Goal: Task Accomplishment & Management: Manage account settings

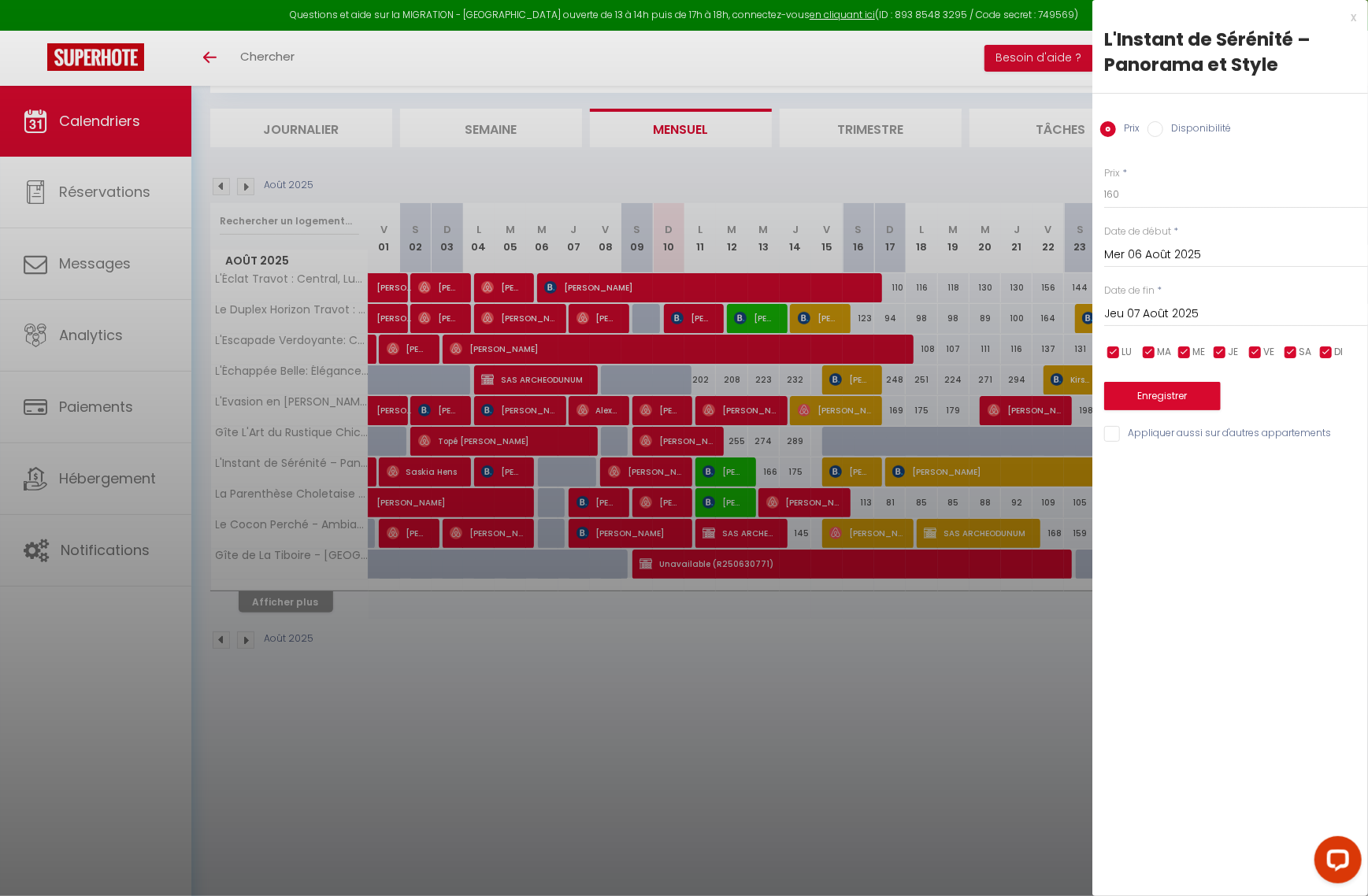
click at [485, 732] on div at bounding box center [684, 448] width 1368 height 896
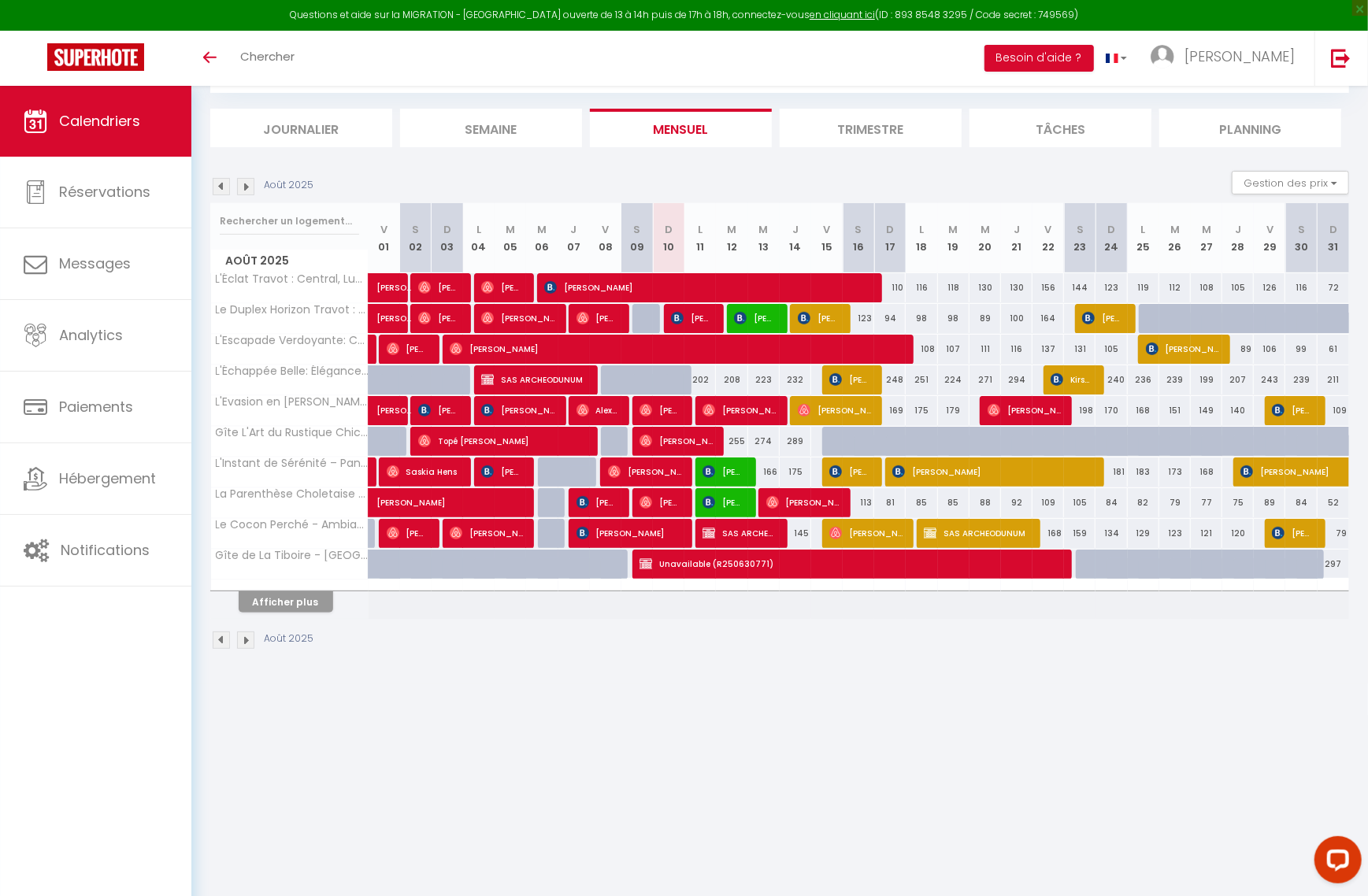
click at [1155, 684] on div "CALENDRIERS Filtrer par hébergement Tous L'Éclat Travot : Central, Lumineux, Vu…" at bounding box center [779, 342] width 1176 height 684
click at [290, 606] on button "Afficher plus" at bounding box center [286, 602] width 95 height 21
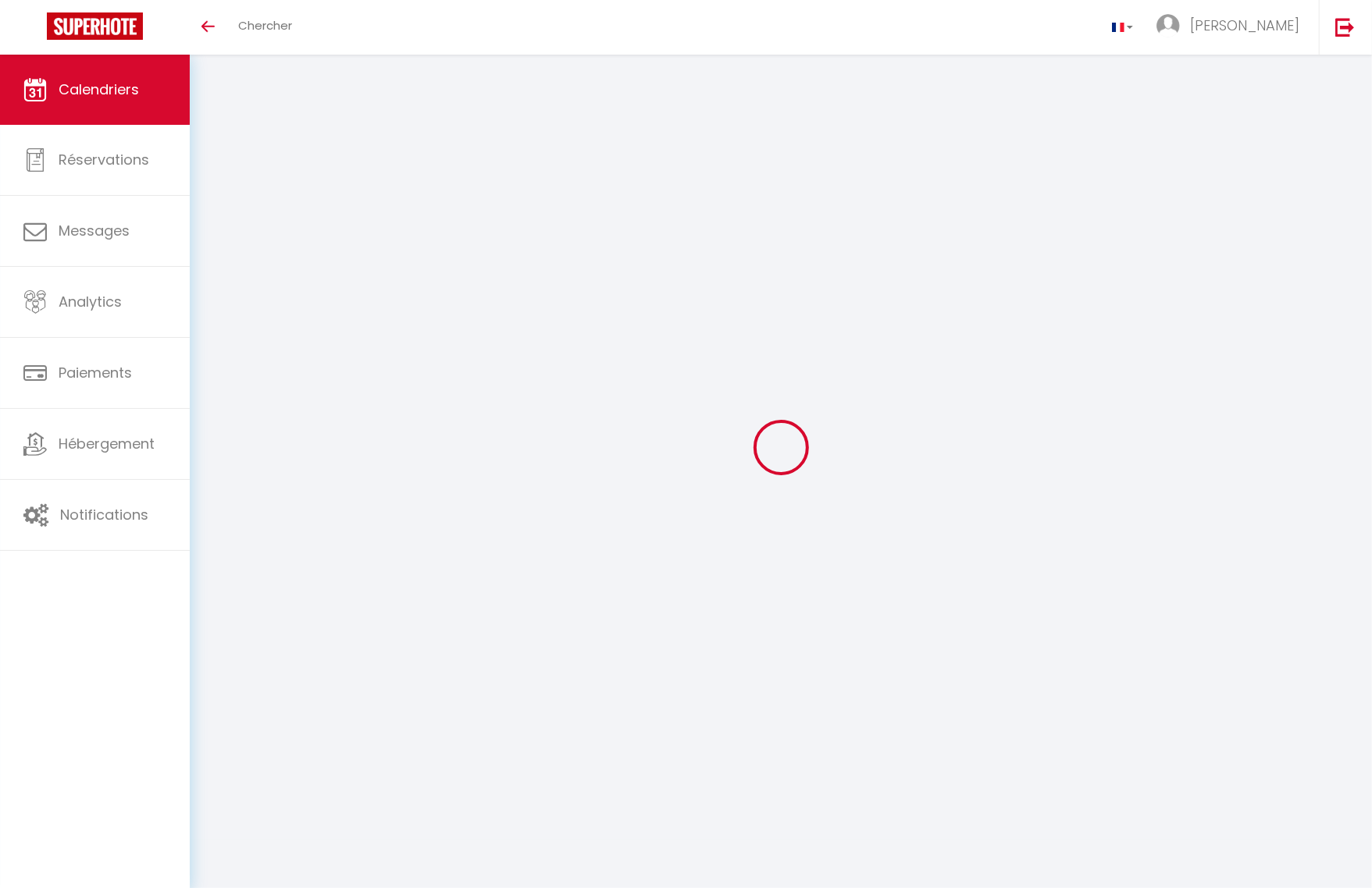
select select
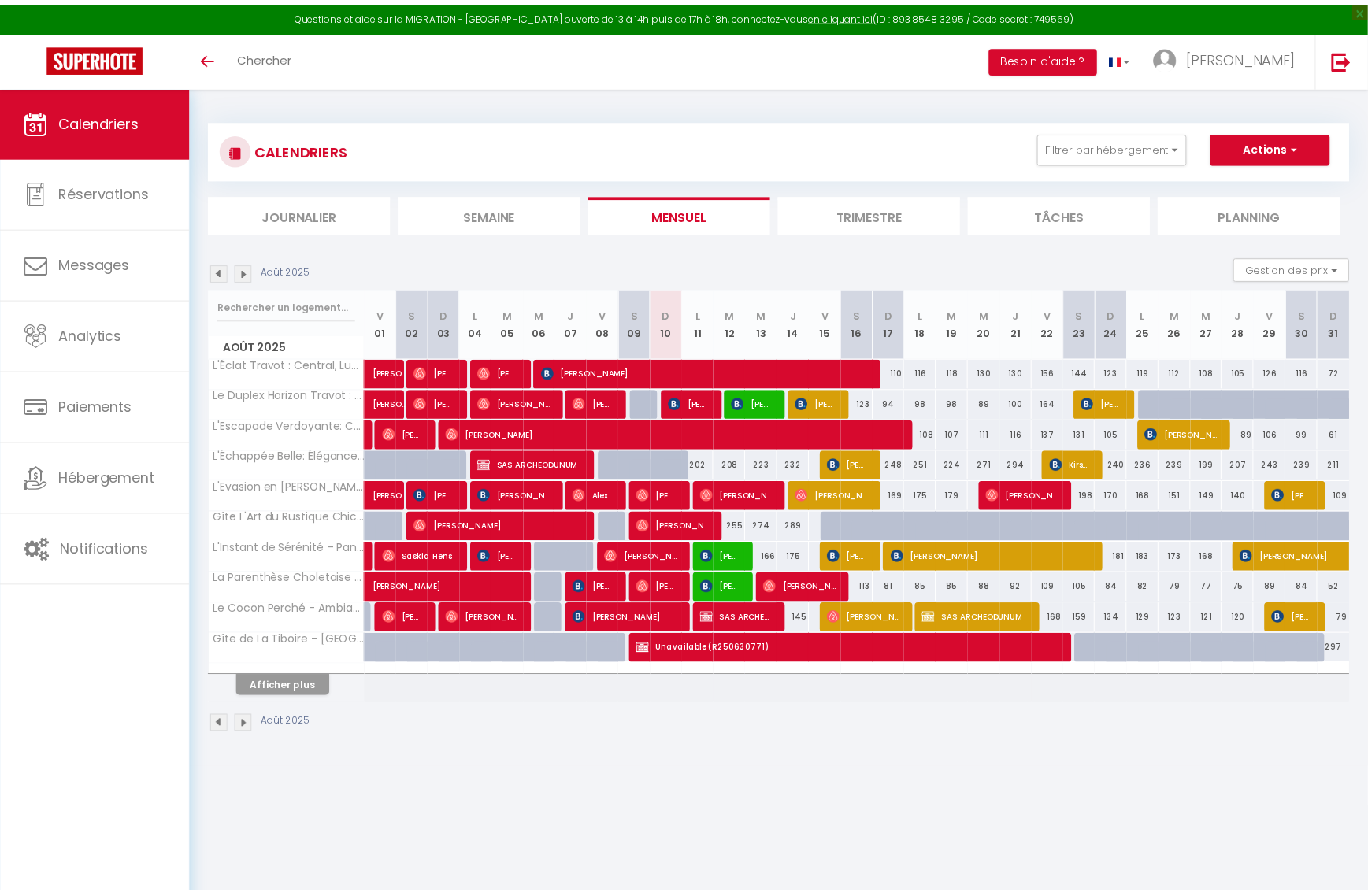
scroll to position [86, 0]
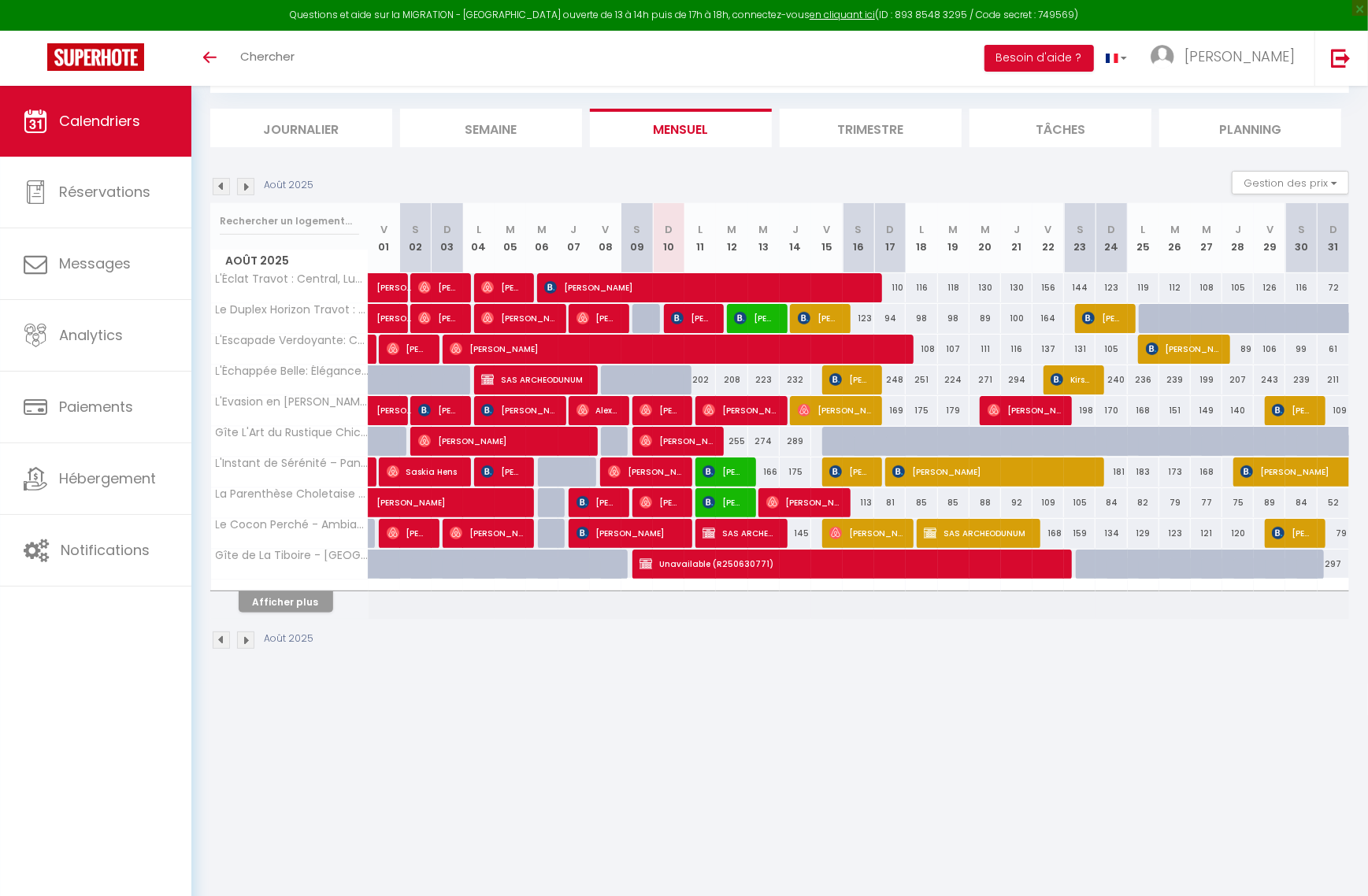
select select
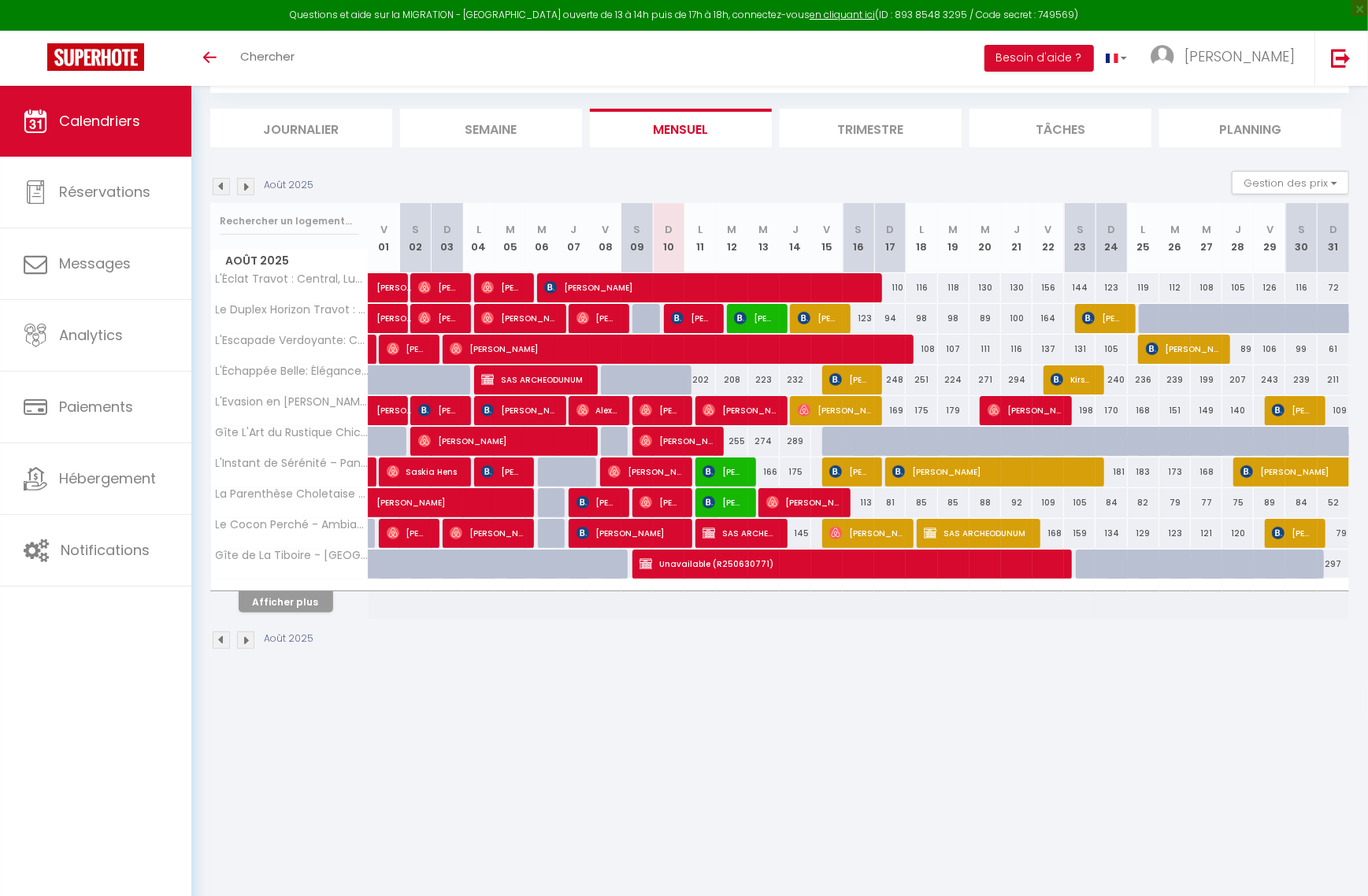
select select
click at [284, 613] on button "Afficher plus" at bounding box center [286, 602] width 95 height 21
select select
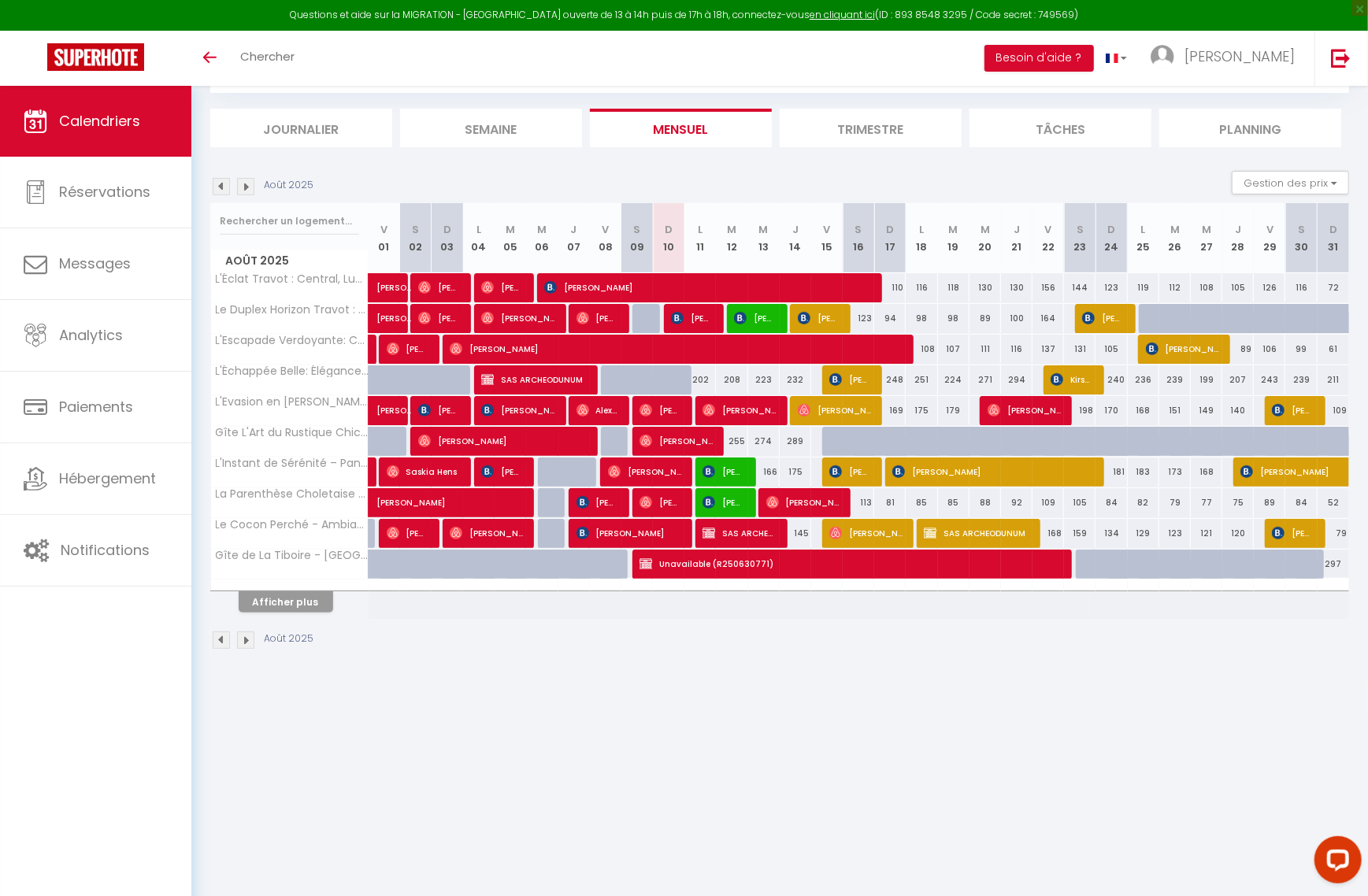
select select
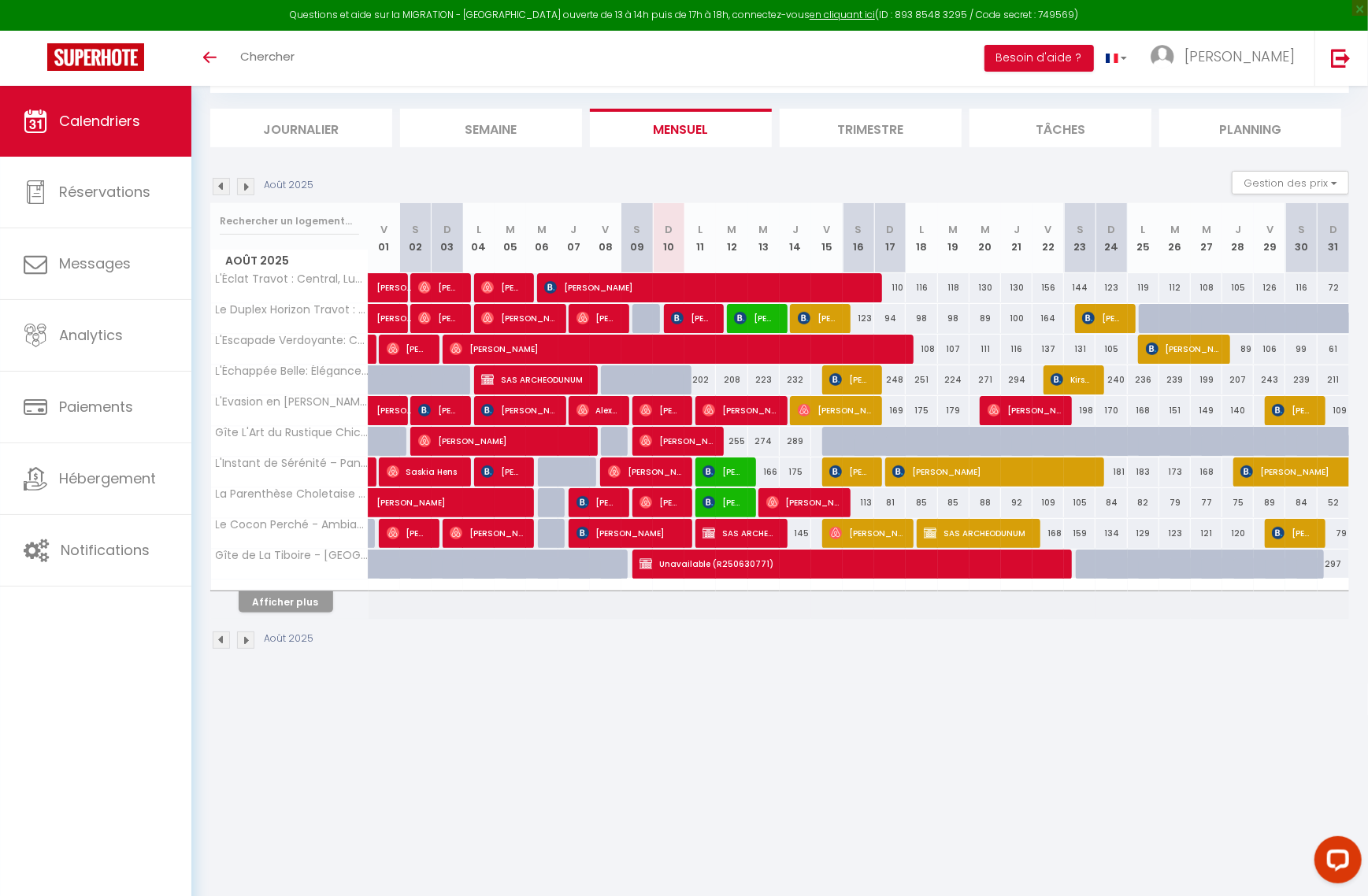
select select
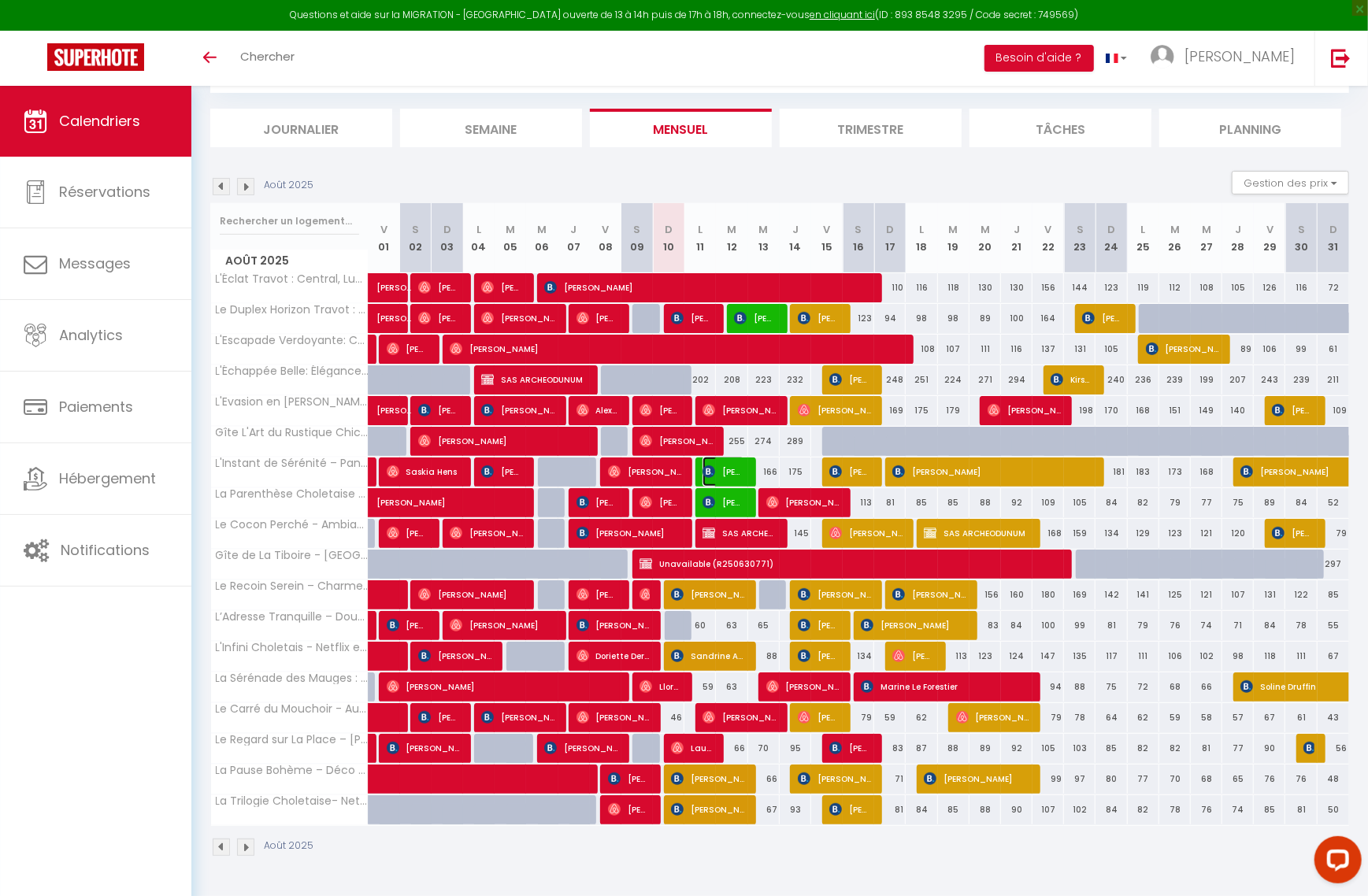
click at [706, 468] on img at bounding box center [709, 472] width 13 height 13
select select "OK"
select select "0"
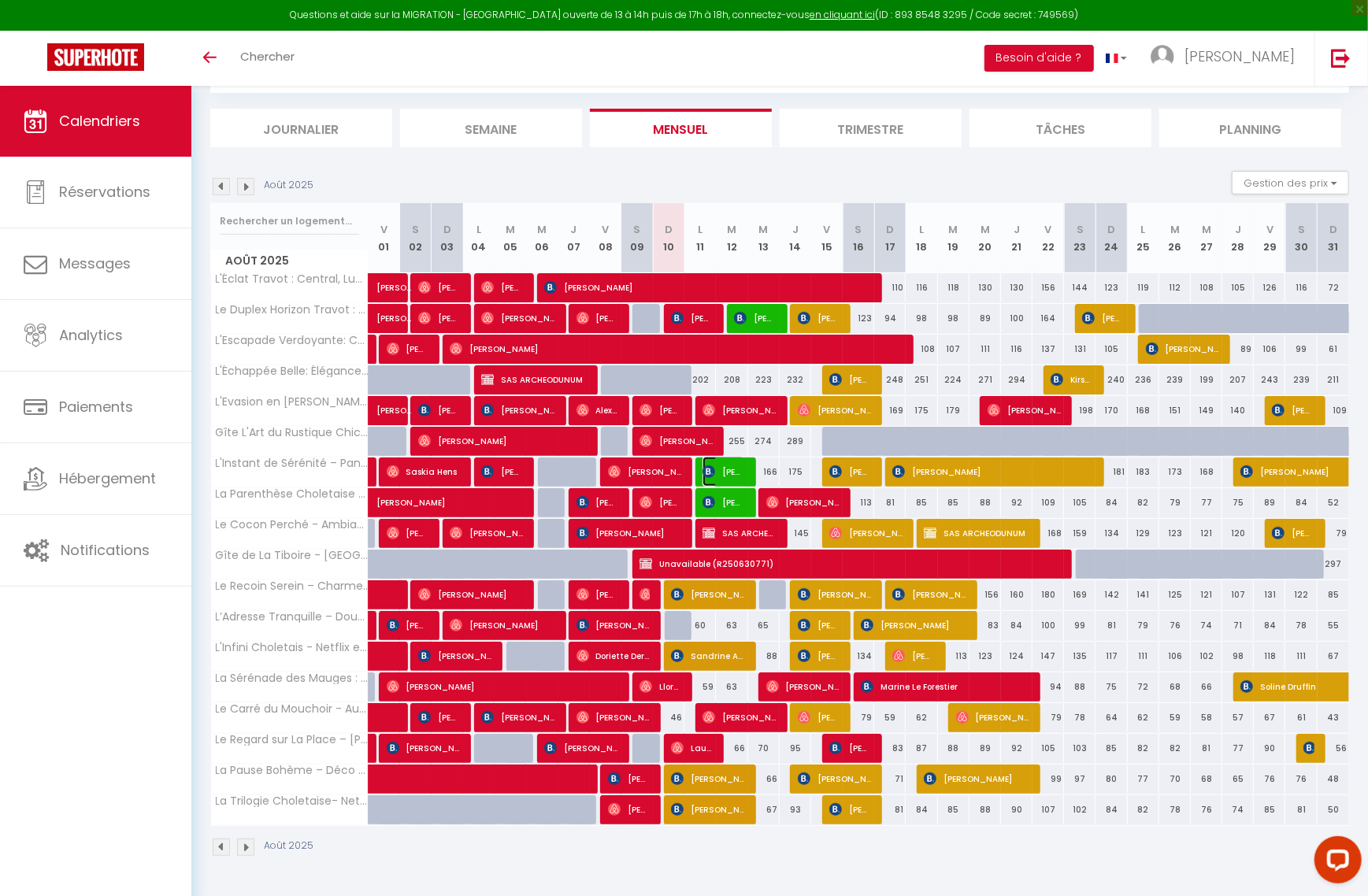
select select "1"
select select
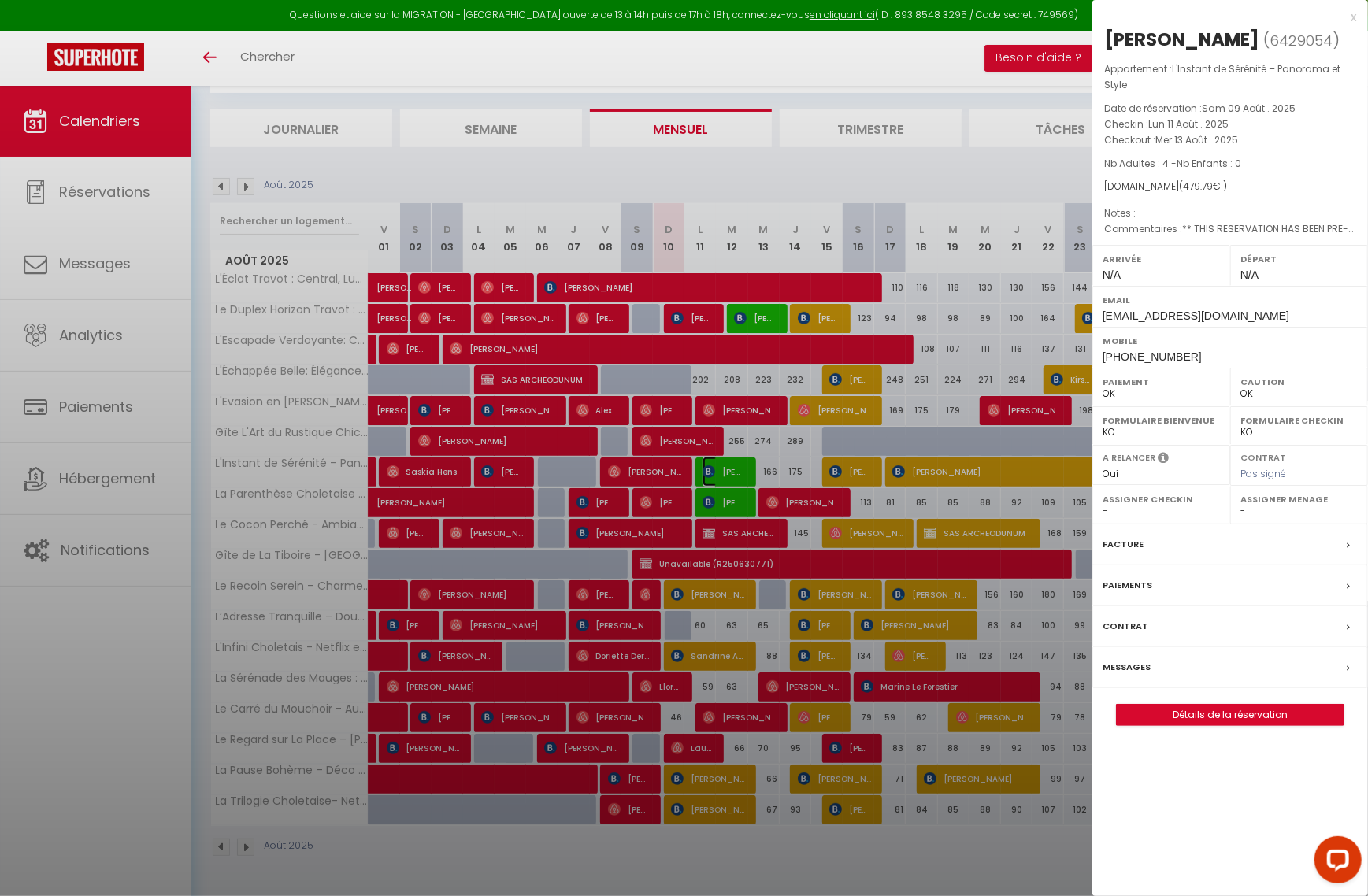
select select "46993"
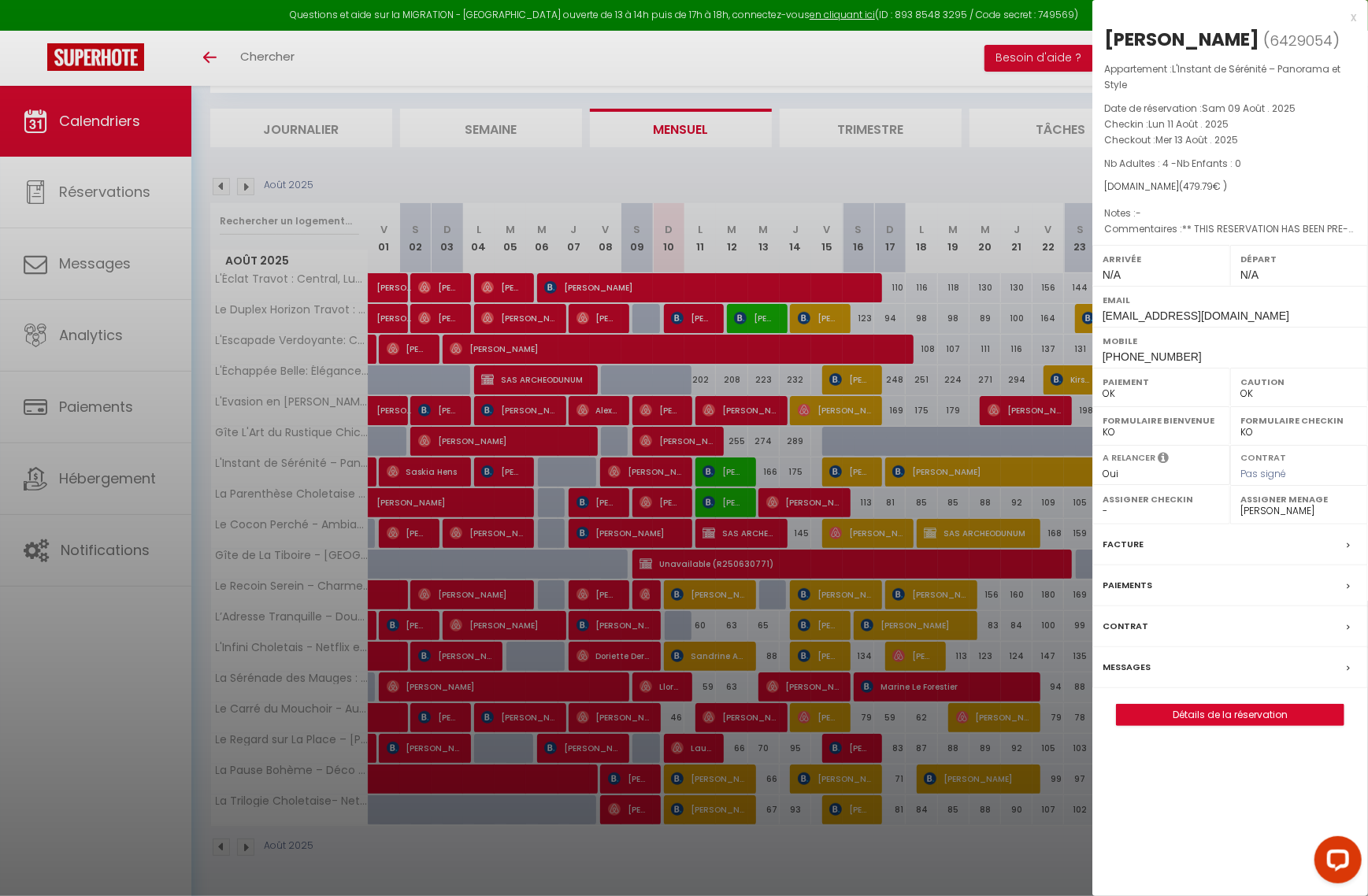
click at [706, 468] on div at bounding box center [684, 448] width 1368 height 896
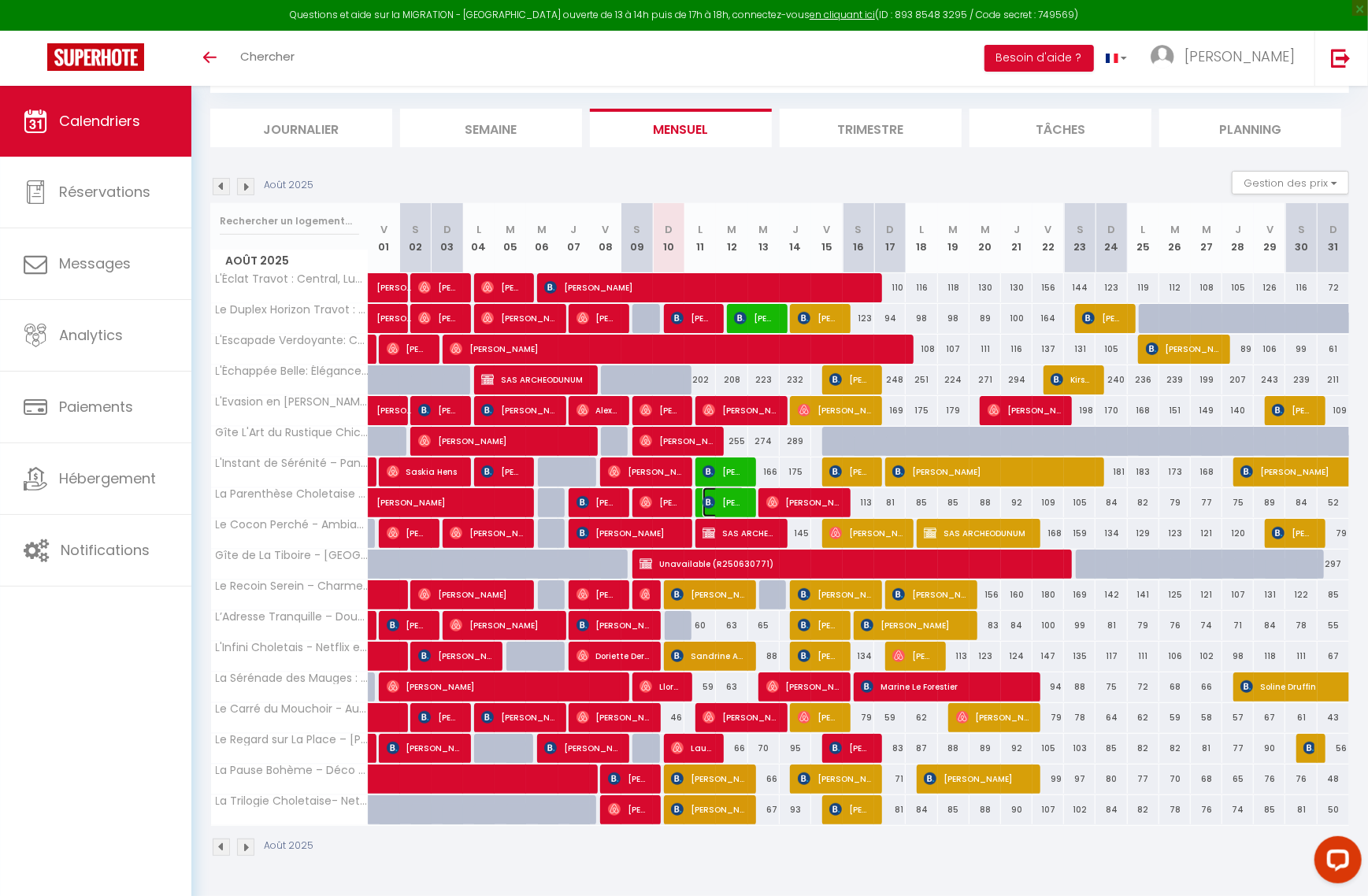
click at [713, 498] on img at bounding box center [709, 502] width 13 height 13
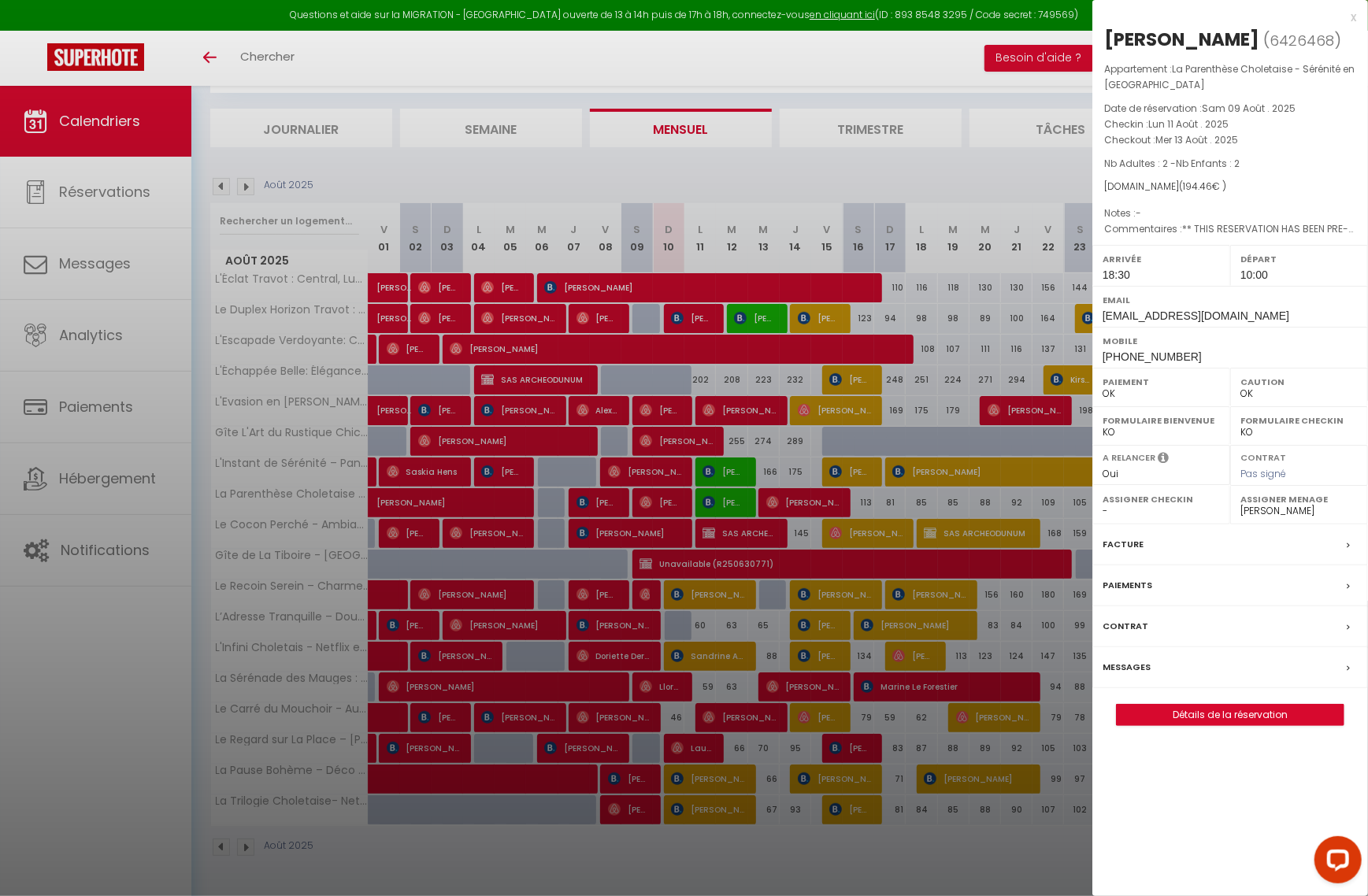
click at [713, 498] on div at bounding box center [684, 448] width 1368 height 896
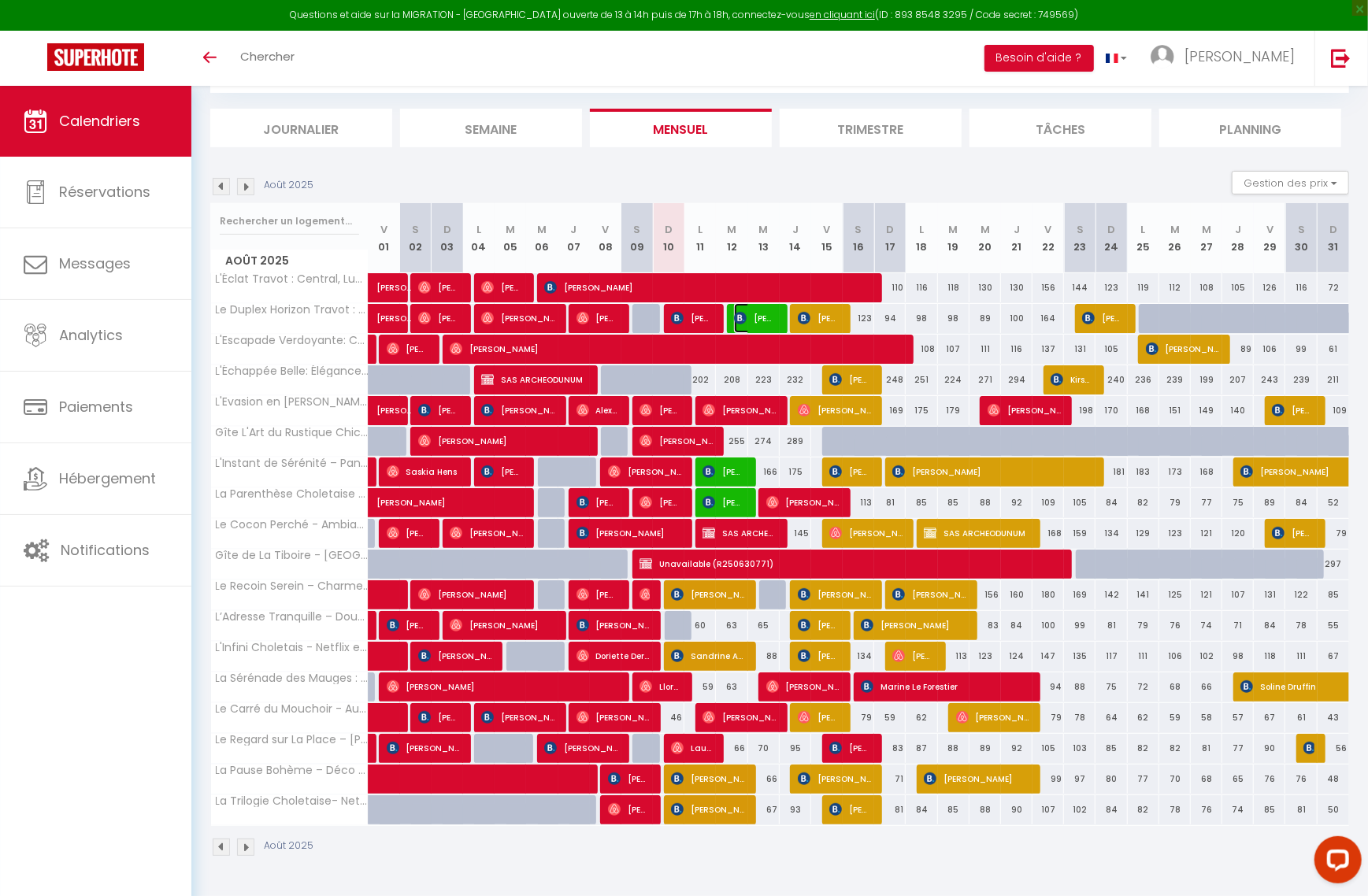
click at [739, 319] on img at bounding box center [740, 318] width 13 height 13
select select "KO"
select select "0"
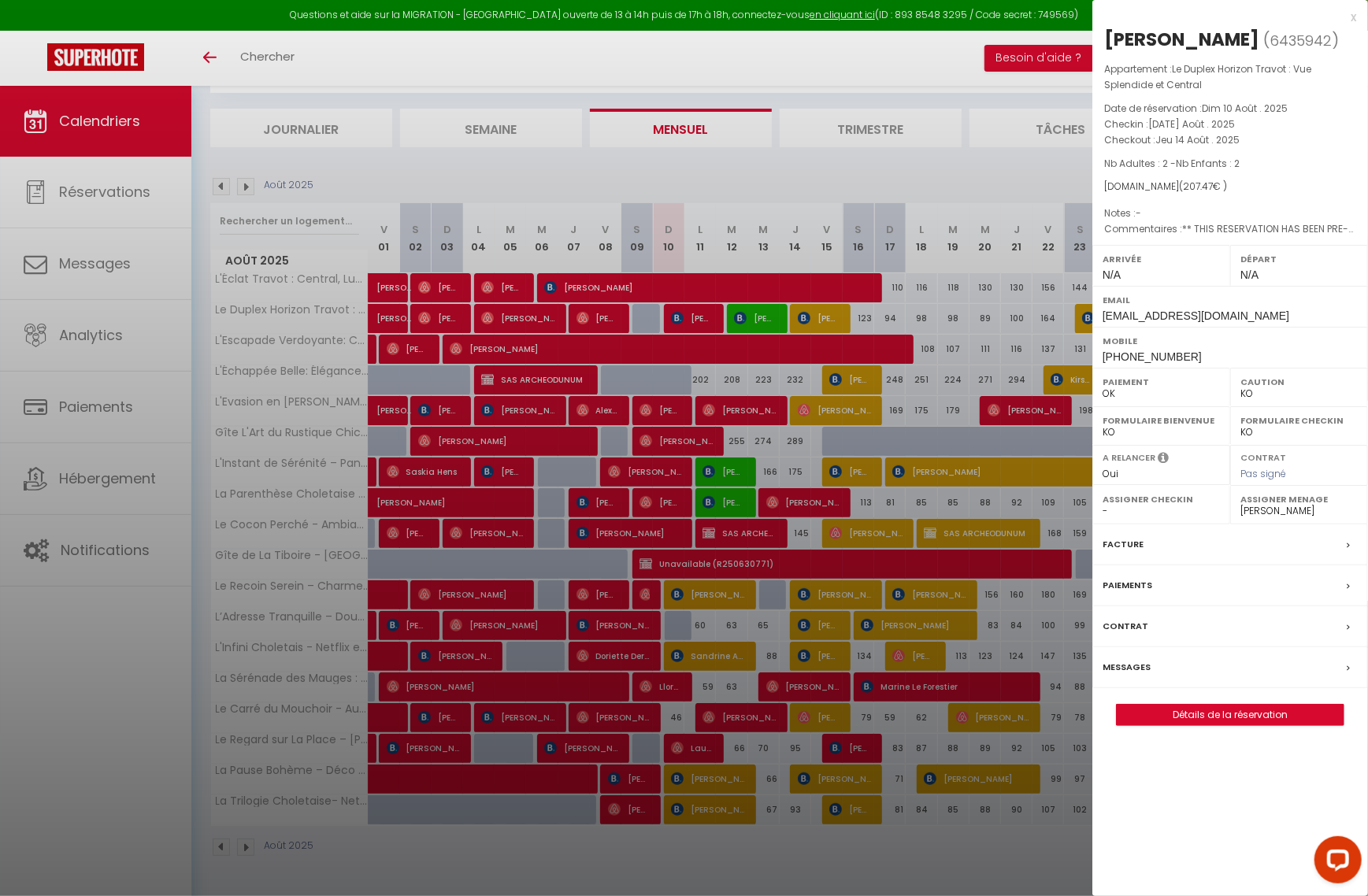
click at [739, 319] on div at bounding box center [684, 448] width 1368 height 896
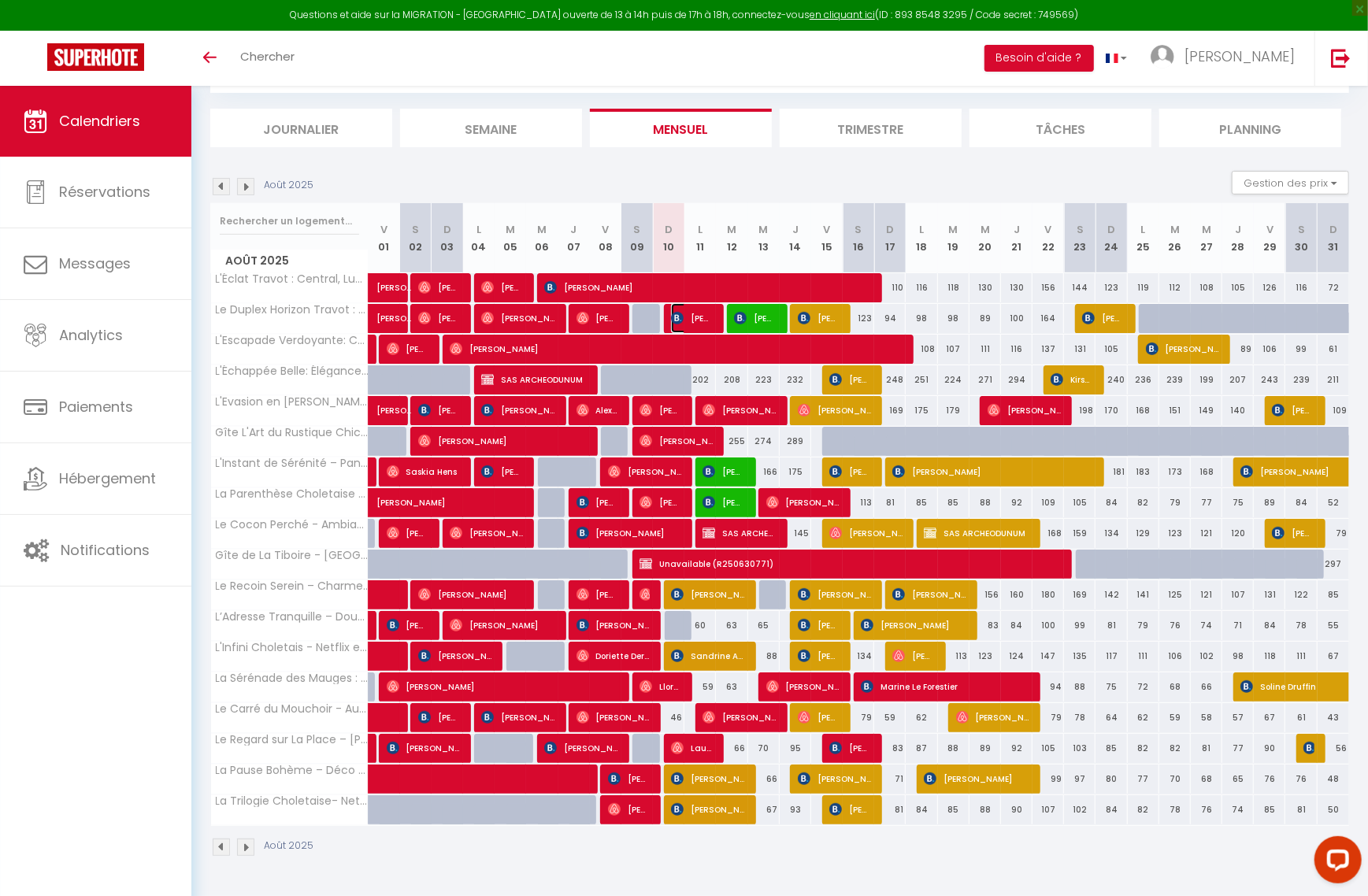
click at [675, 313] on img at bounding box center [677, 318] width 13 height 13
select select "OK"
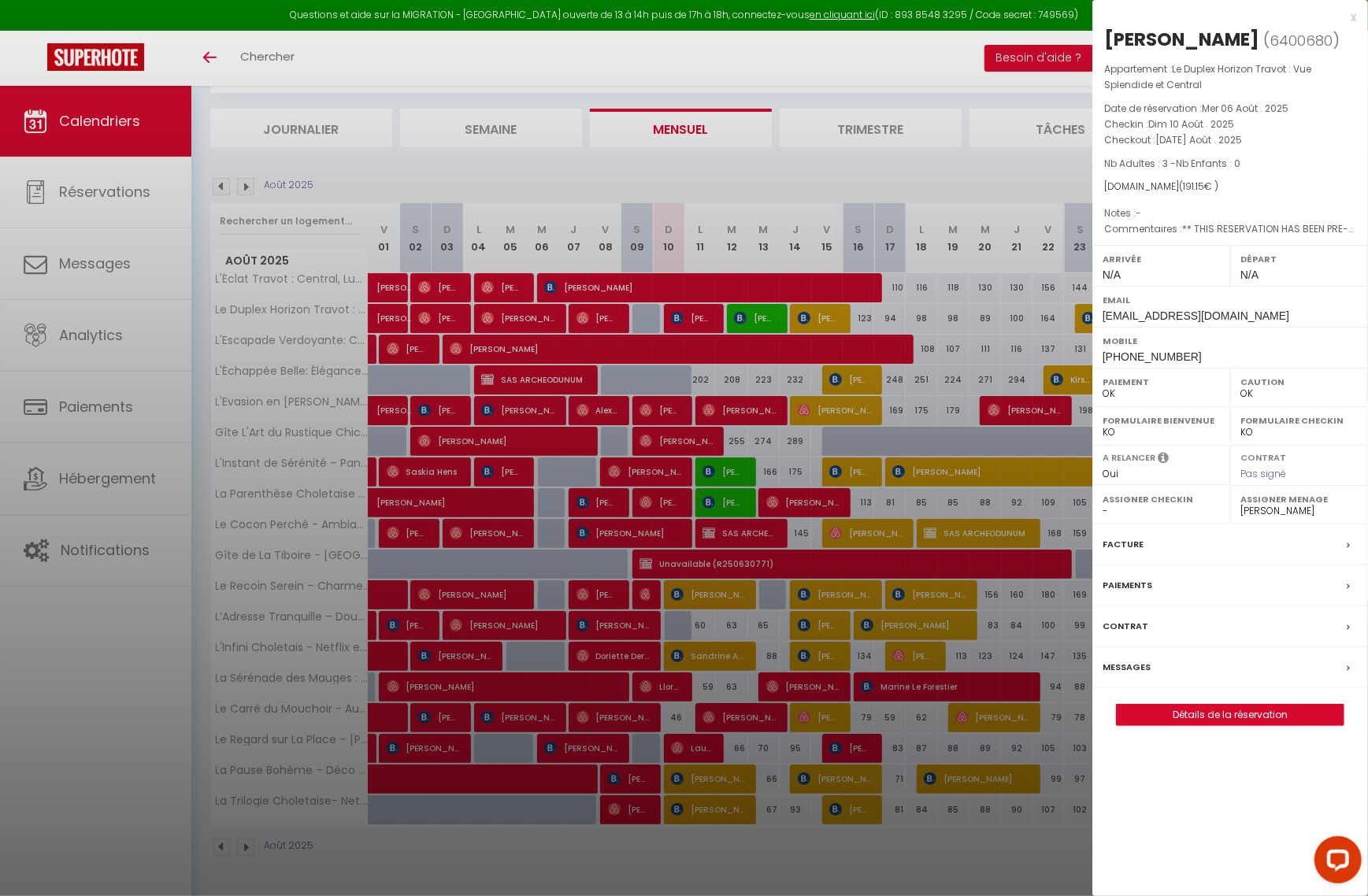
click at [675, 313] on div at bounding box center [684, 448] width 1368 height 896
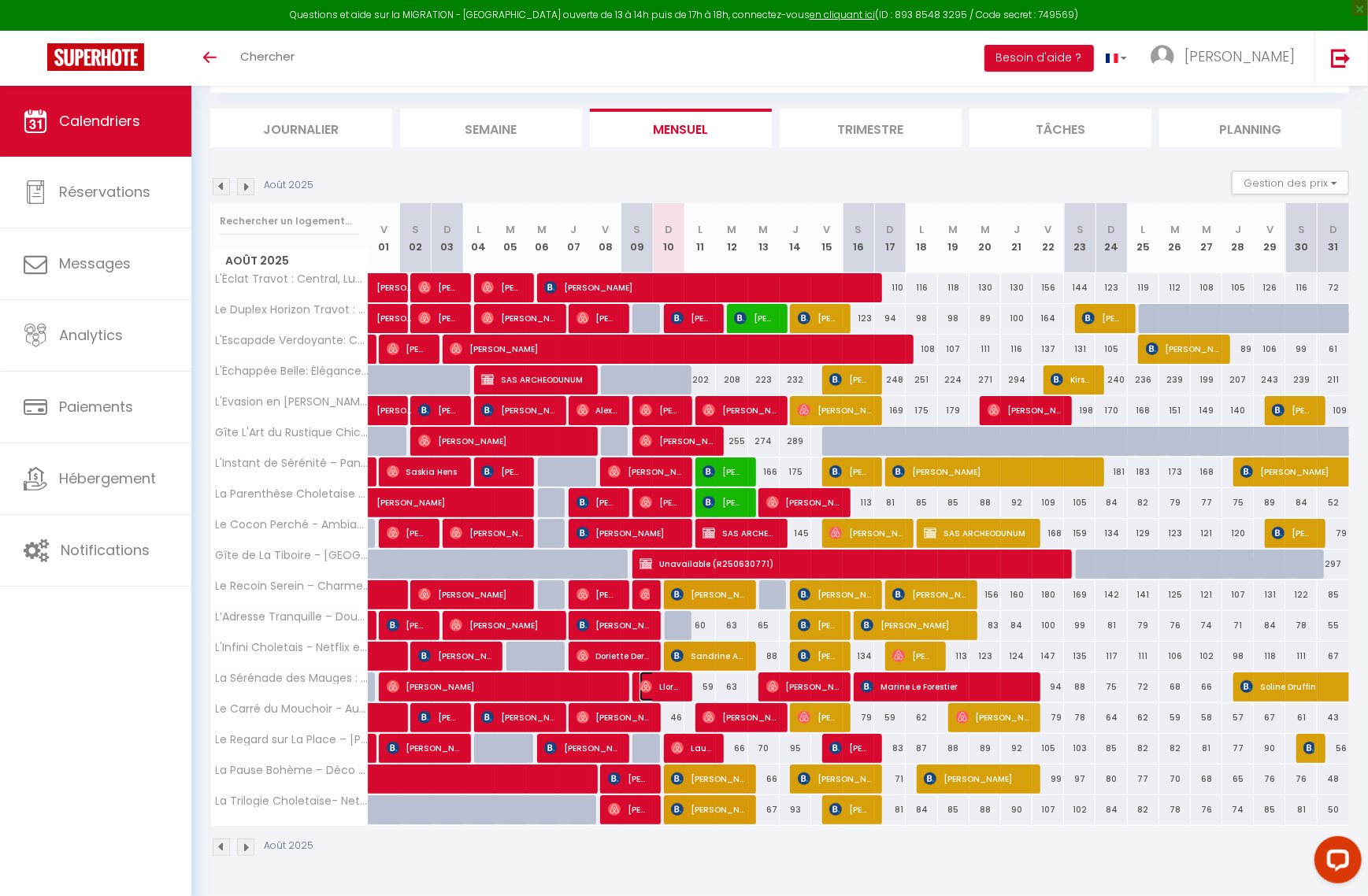
click at [646, 685] on img at bounding box center [646, 687] width 13 height 13
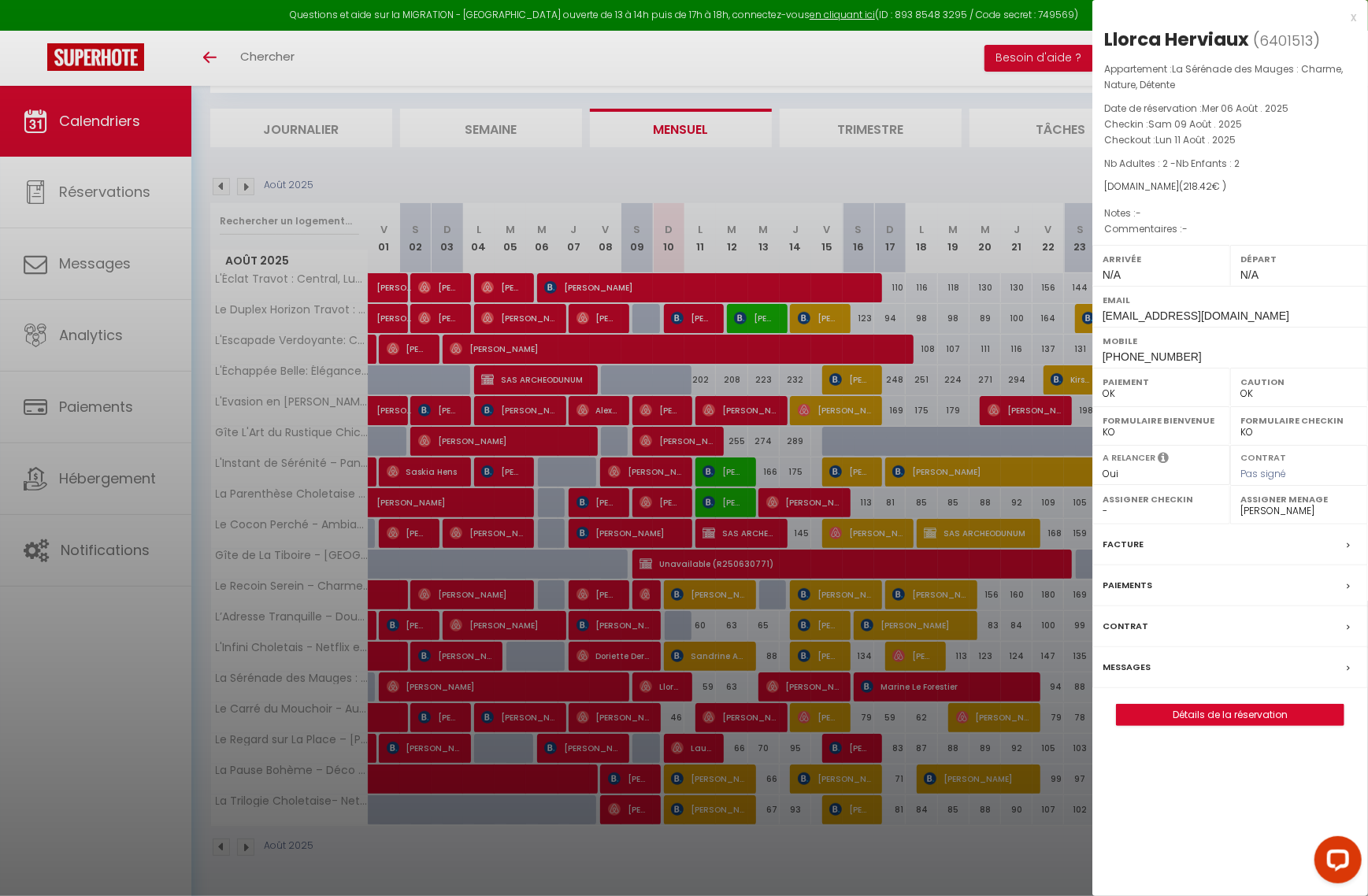
click at [646, 685] on div at bounding box center [684, 448] width 1368 height 896
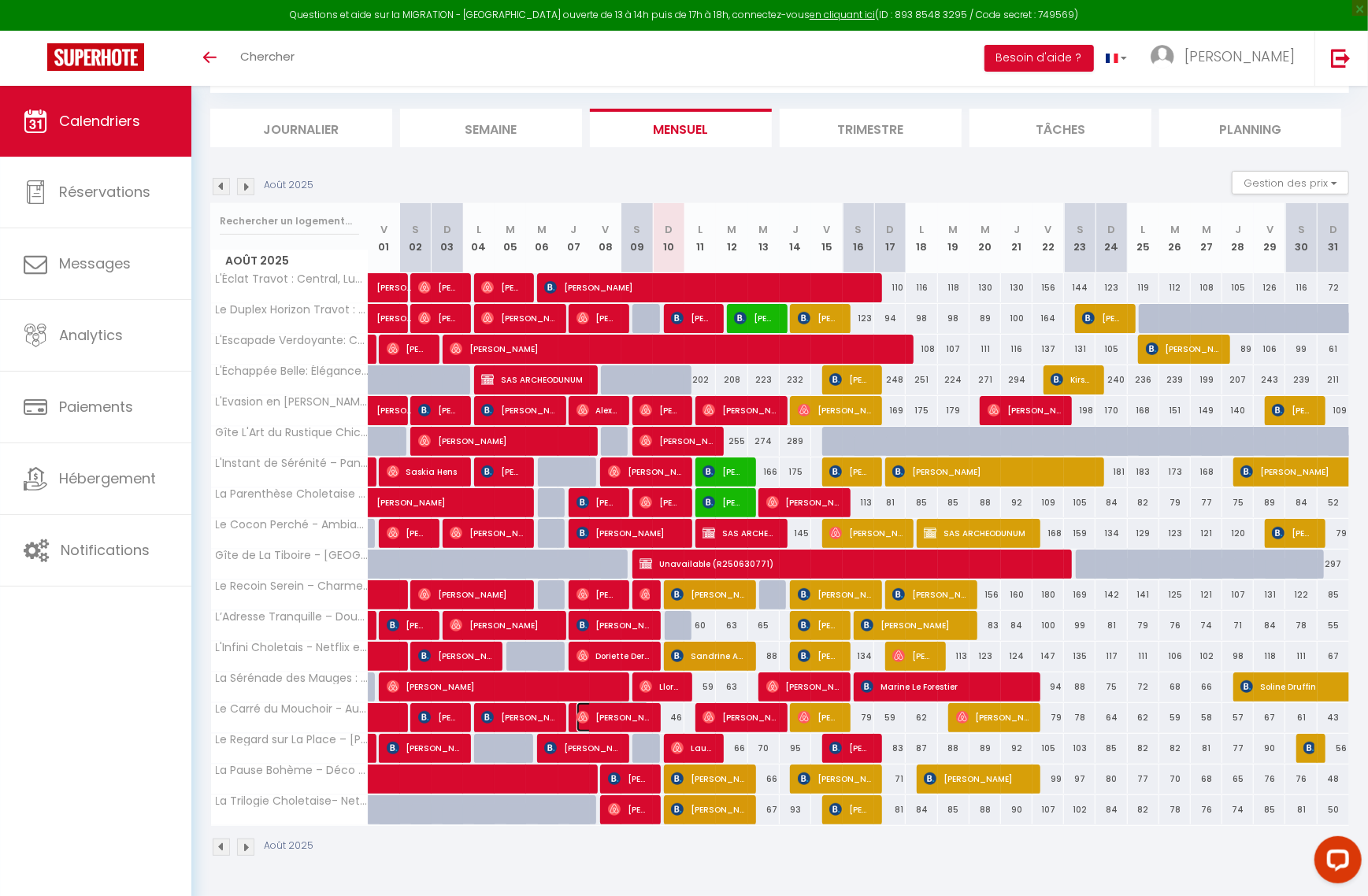
click at [626, 719] on span "[PERSON_NAME]" at bounding box center [613, 718] width 73 height 30
select select "44117"
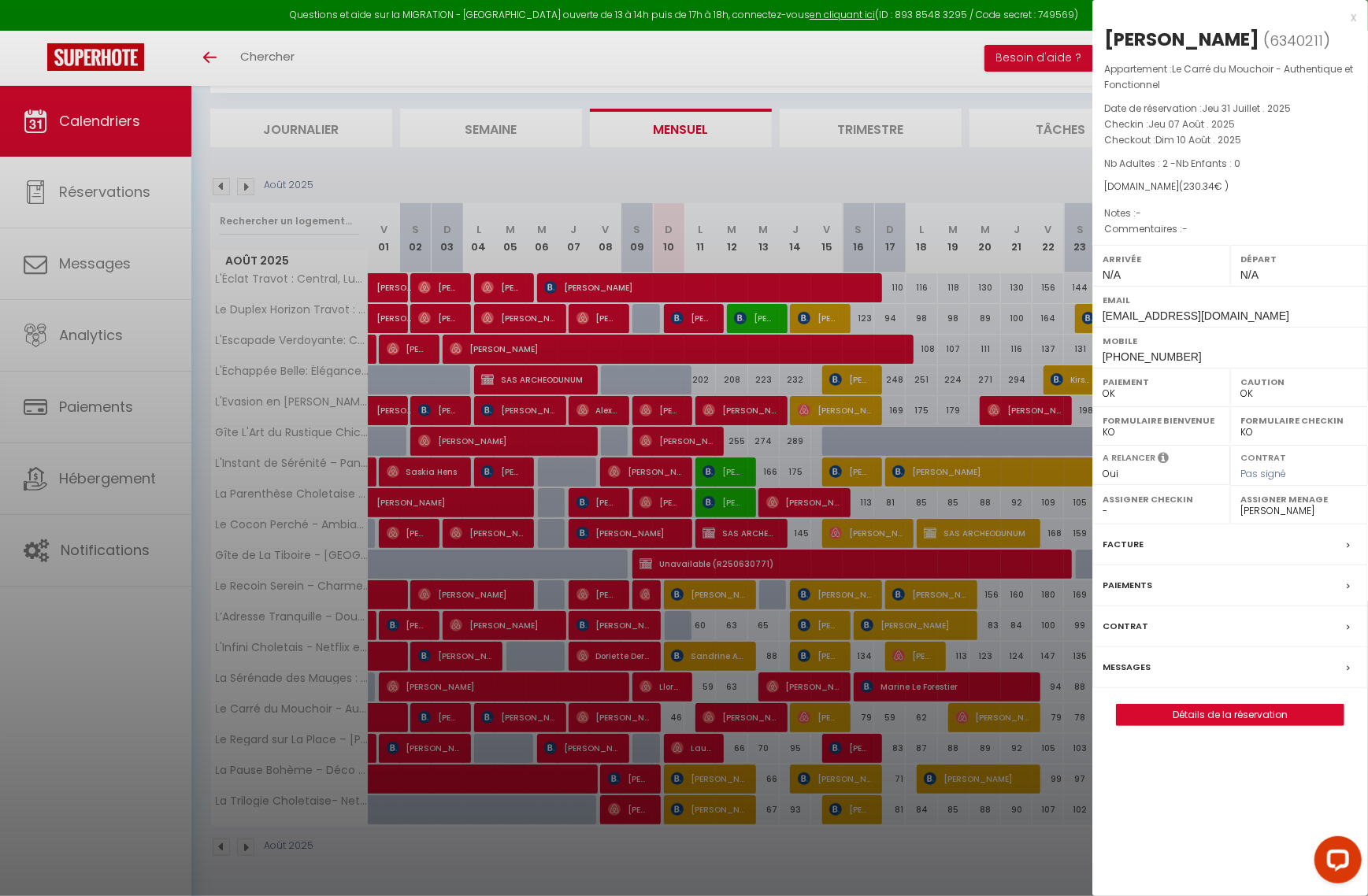
click at [626, 719] on div at bounding box center [684, 448] width 1368 height 896
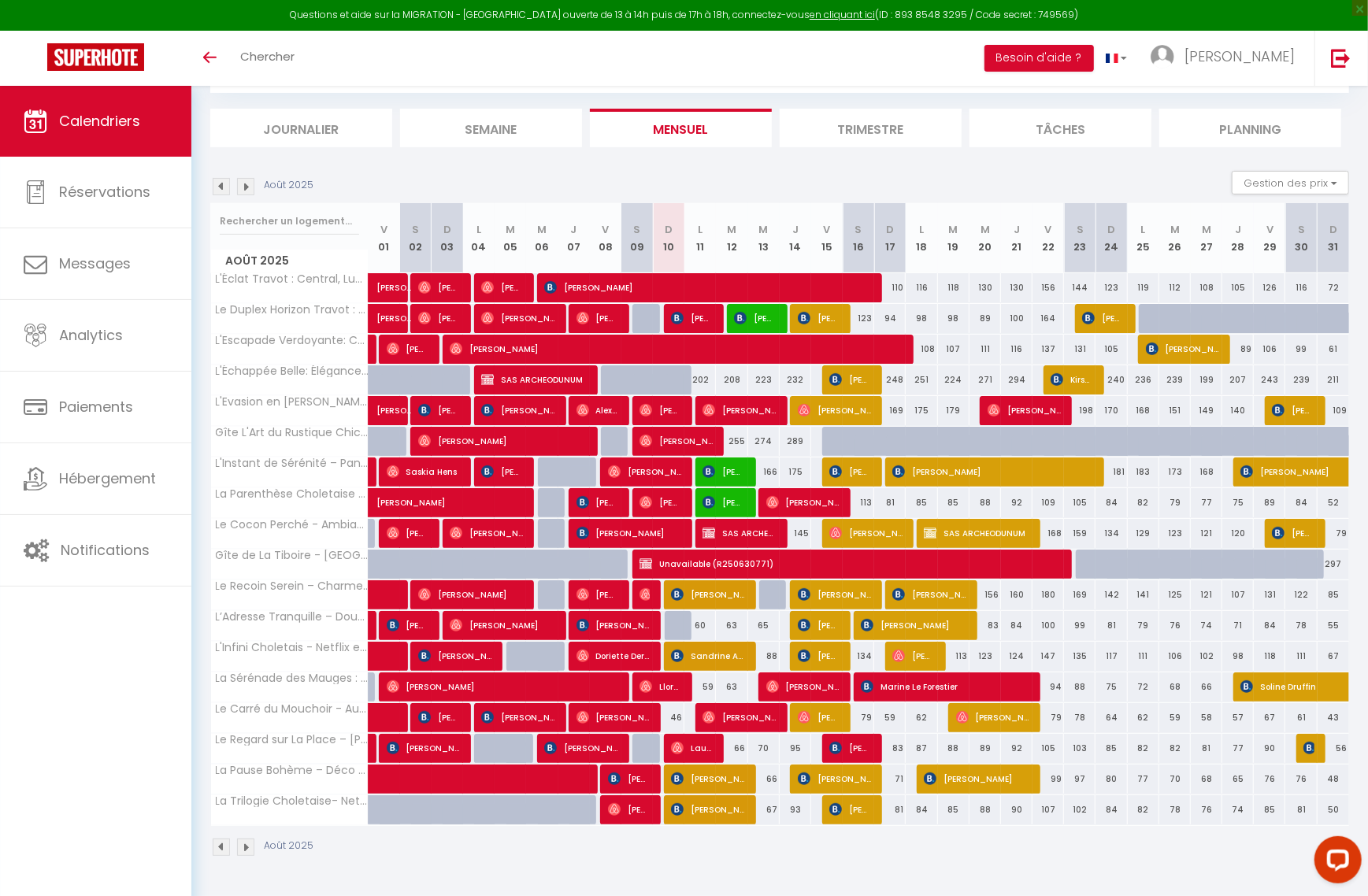
click at [483, 124] on li "Semaine" at bounding box center [491, 128] width 182 height 38
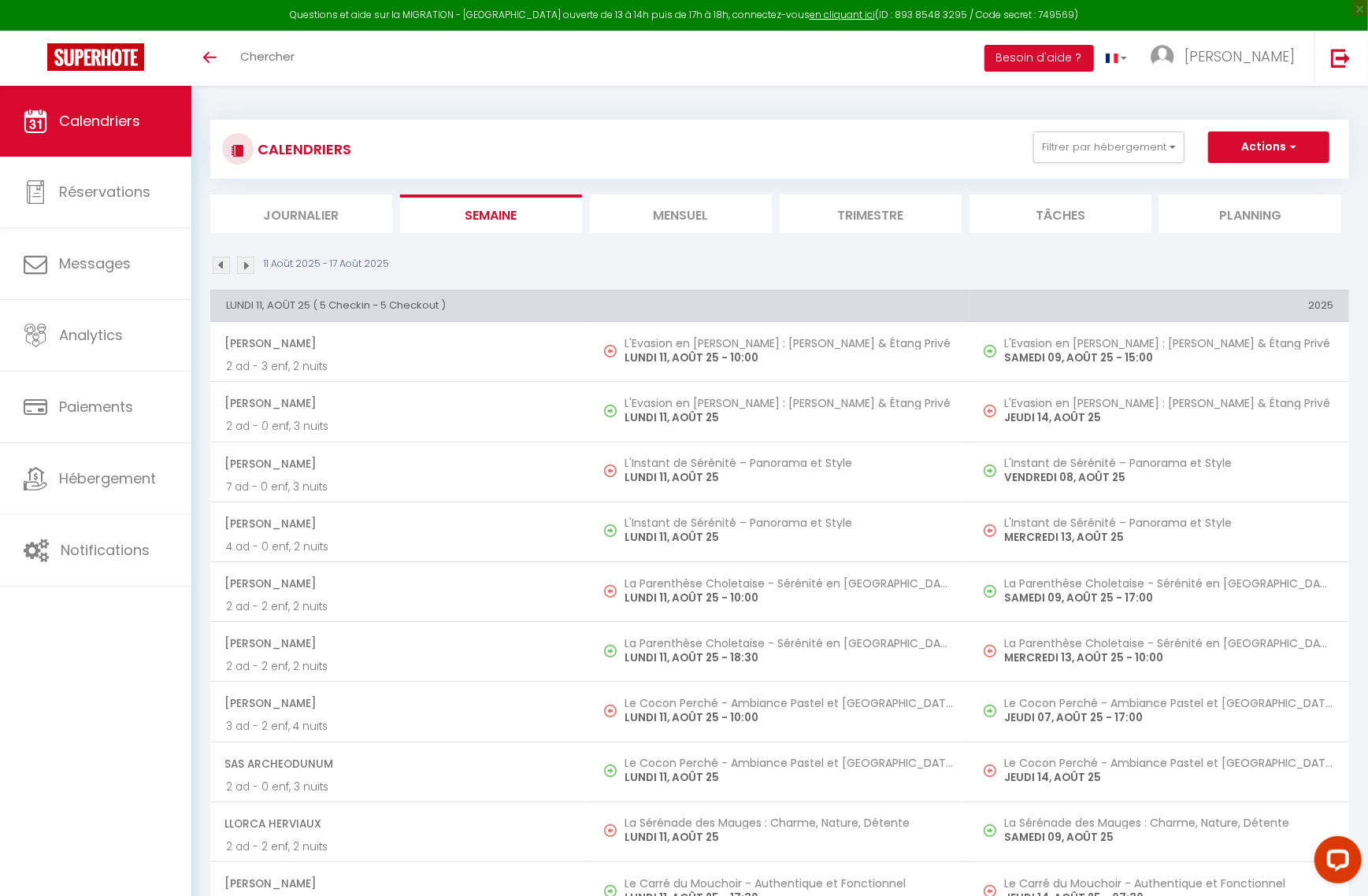
click at [682, 212] on li "Mensuel" at bounding box center [680, 213] width 182 height 38
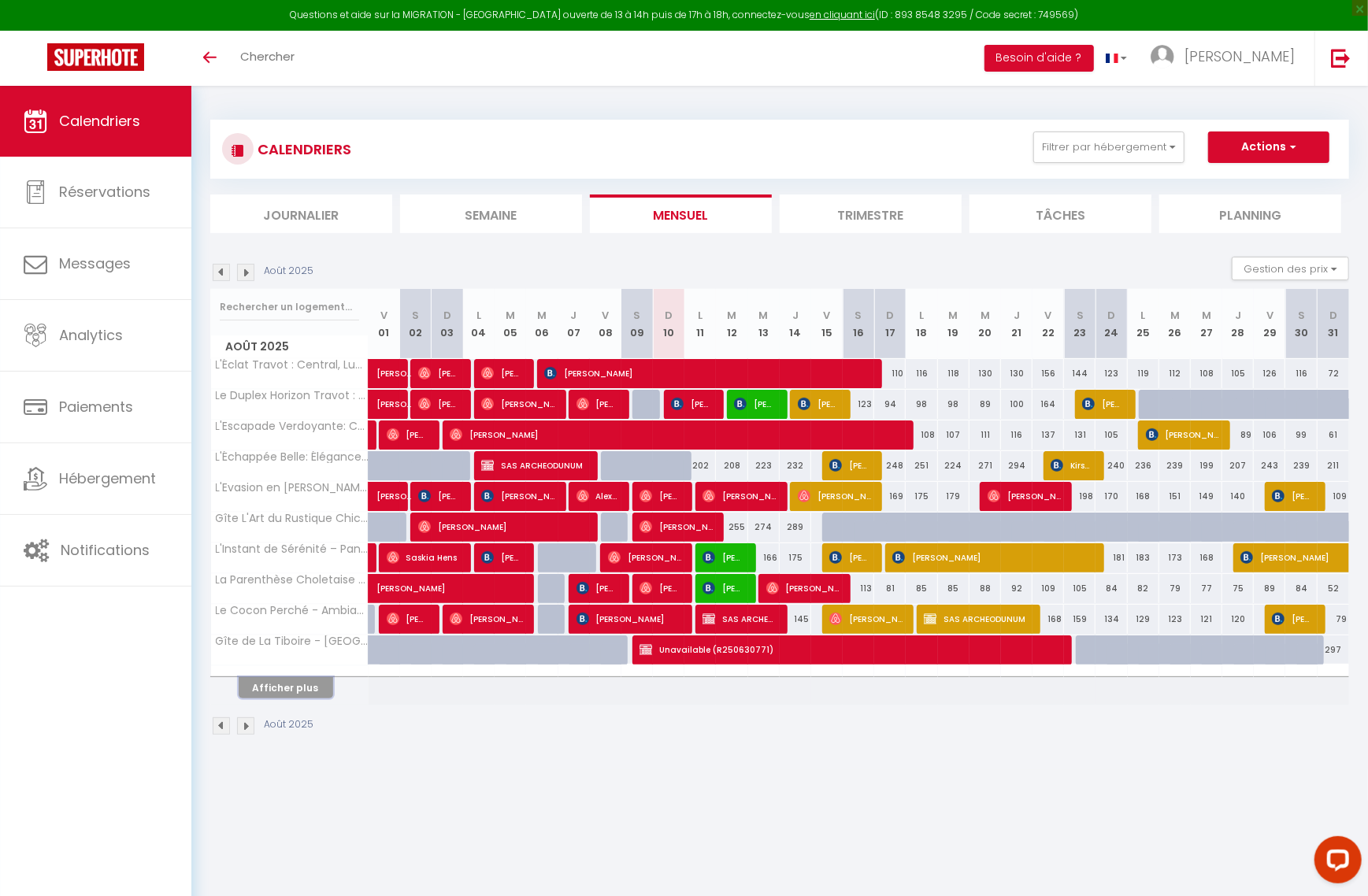
click at [290, 684] on button "Afficher plus" at bounding box center [286, 688] width 95 height 21
